Goal: Task Accomplishment & Management: Manage account settings

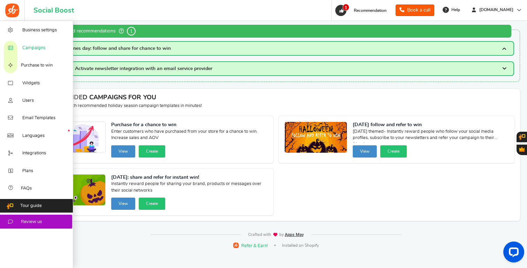
click at [37, 45] on span "Campaigns" at bounding box center [33, 48] width 23 height 6
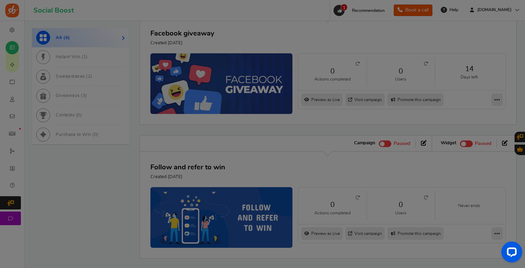
scroll to position [319, 0]
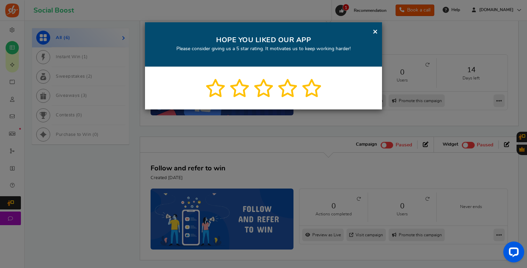
click at [375, 33] on link "×" at bounding box center [374, 31] width 5 height 9
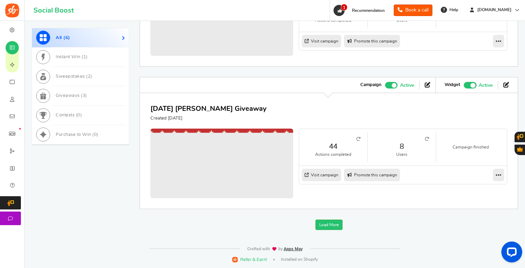
scroll to position [788, 0]
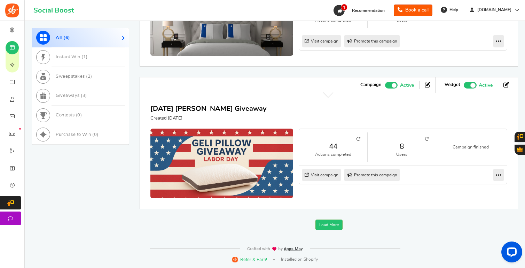
click at [388, 85] on span at bounding box center [391, 85] width 13 height 7
click at [385, 85] on input "Active Paused" at bounding box center [385, 84] width 0 height 5
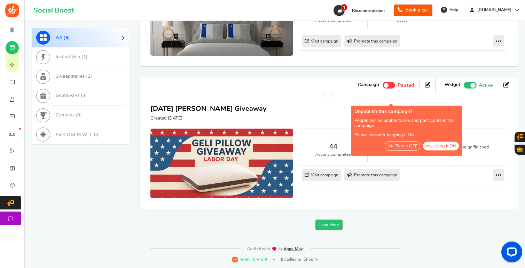
click at [466, 84] on span "Recommended: TURN ON" at bounding box center [470, 85] width 13 height 7
click at [464, 84] on input "Recommended: TURN ON Active Paused" at bounding box center [464, 84] width 0 height 5
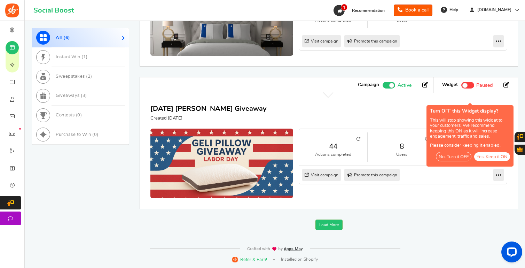
click at [453, 152] on button "No, Turn it OFF" at bounding box center [454, 156] width 36 height 9
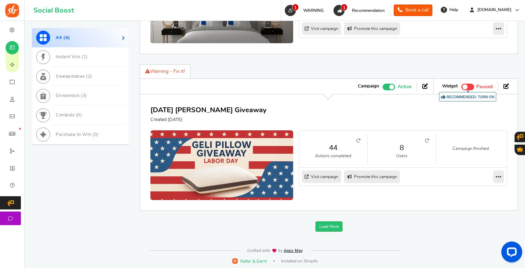
click at [393, 89] on span at bounding box center [391, 86] width 5 height 5
click at [383, 88] on input "Active Paused" at bounding box center [383, 86] width 0 height 5
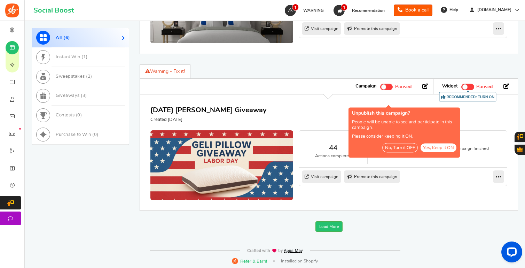
click at [395, 148] on button "No, Turn it OFF" at bounding box center [400, 147] width 36 height 9
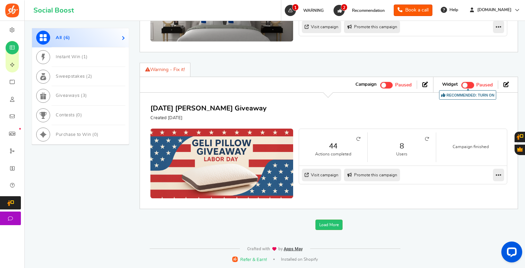
scroll to position [792, 0]
